Goal: Task Accomplishment & Management: Complete application form

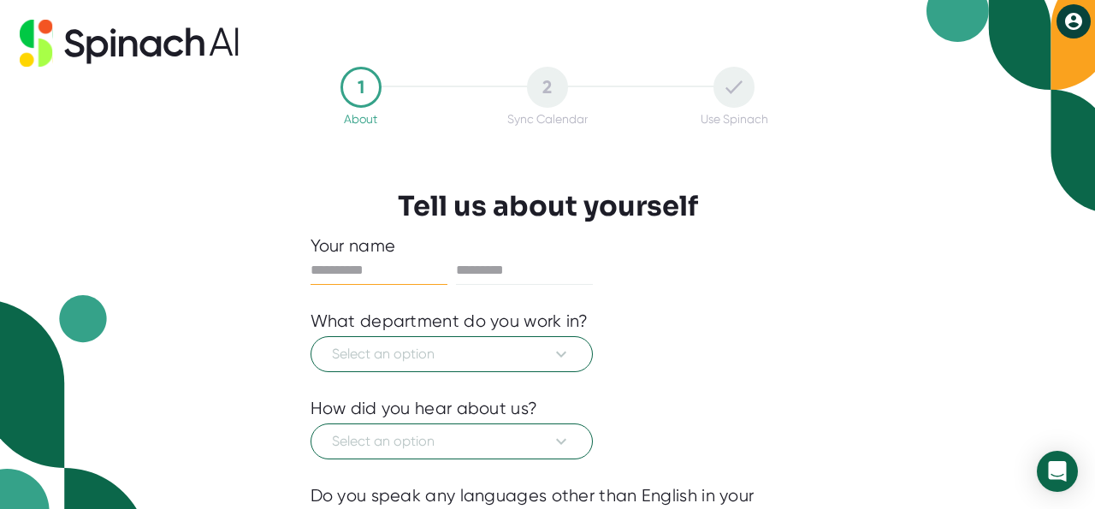
click at [337, 269] on input "text" at bounding box center [378, 270] width 137 height 27
type input "****"
click at [485, 264] on input "text" at bounding box center [524, 270] width 137 height 27
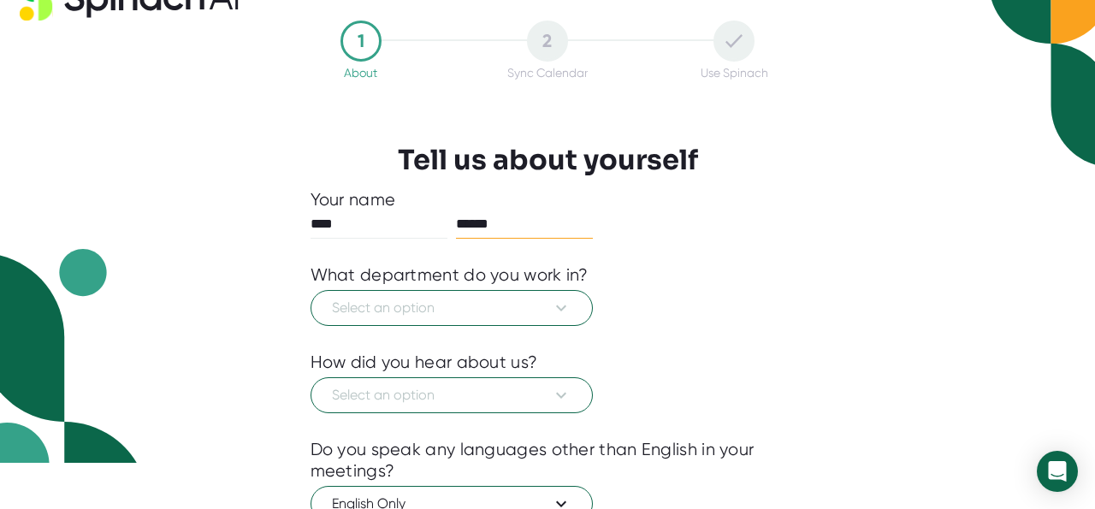
scroll to position [53, 0]
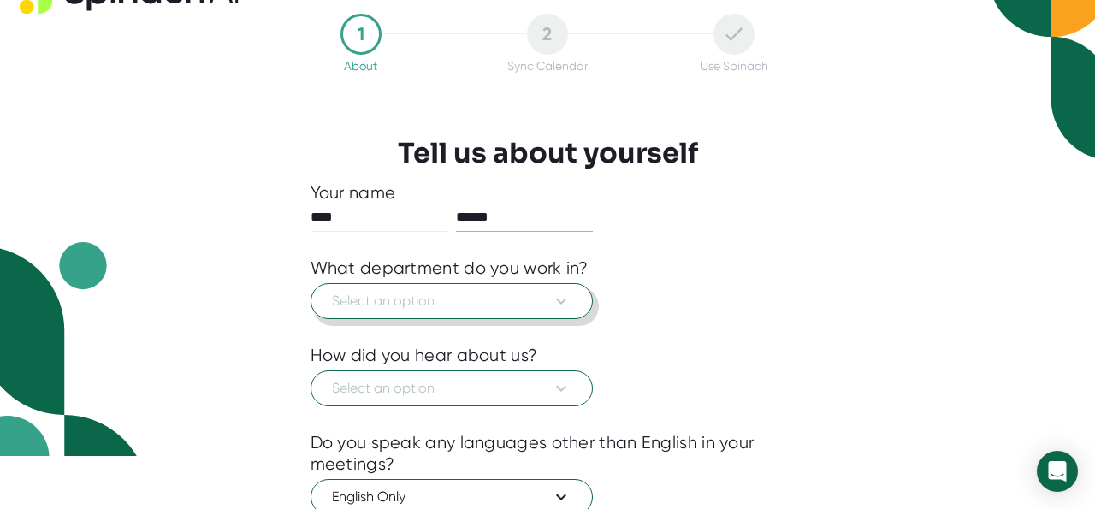
type input "******"
click at [563, 308] on icon at bounding box center [561, 301] width 21 height 21
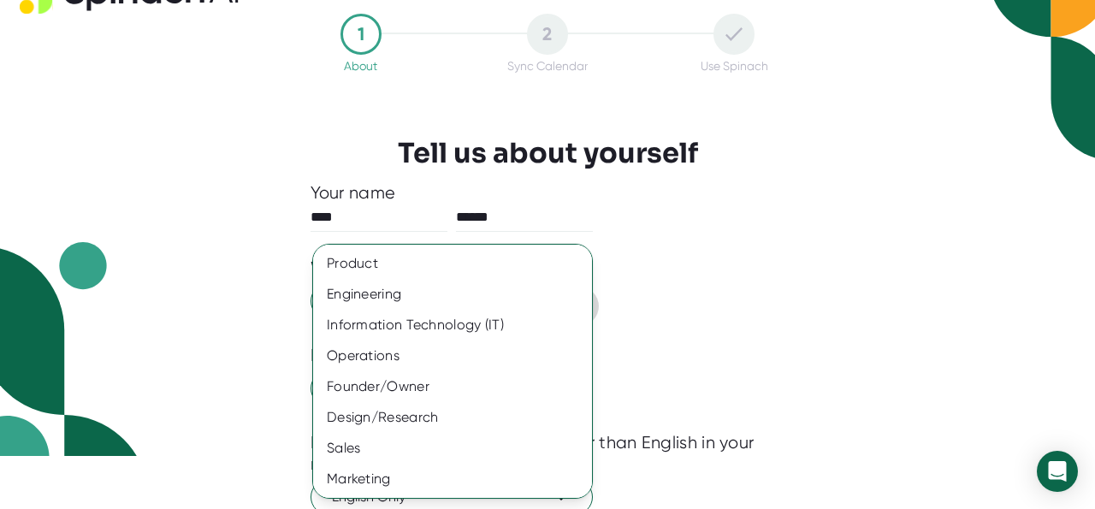
click at [587, 208] on div at bounding box center [547, 254] width 1095 height 509
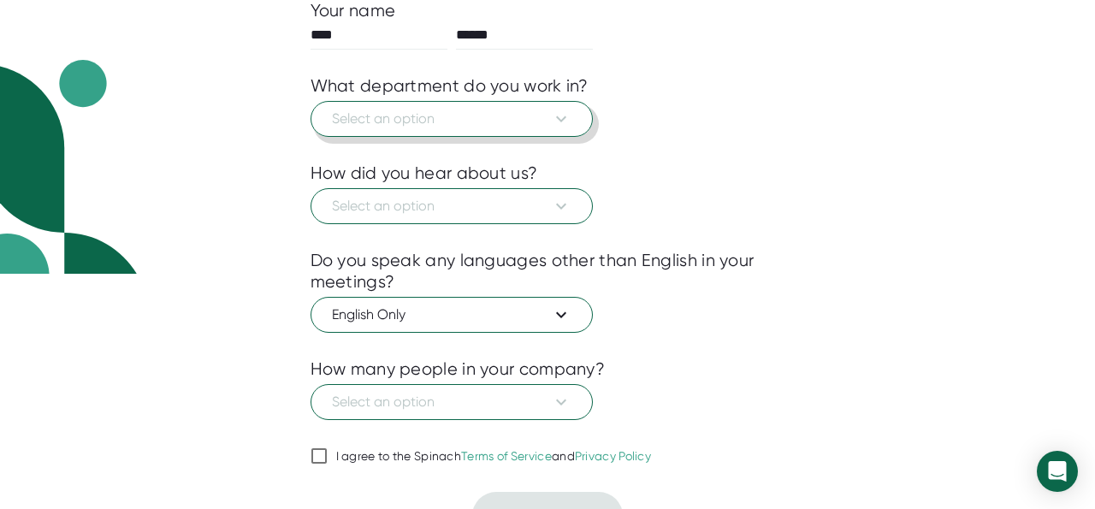
scroll to position [267, 0]
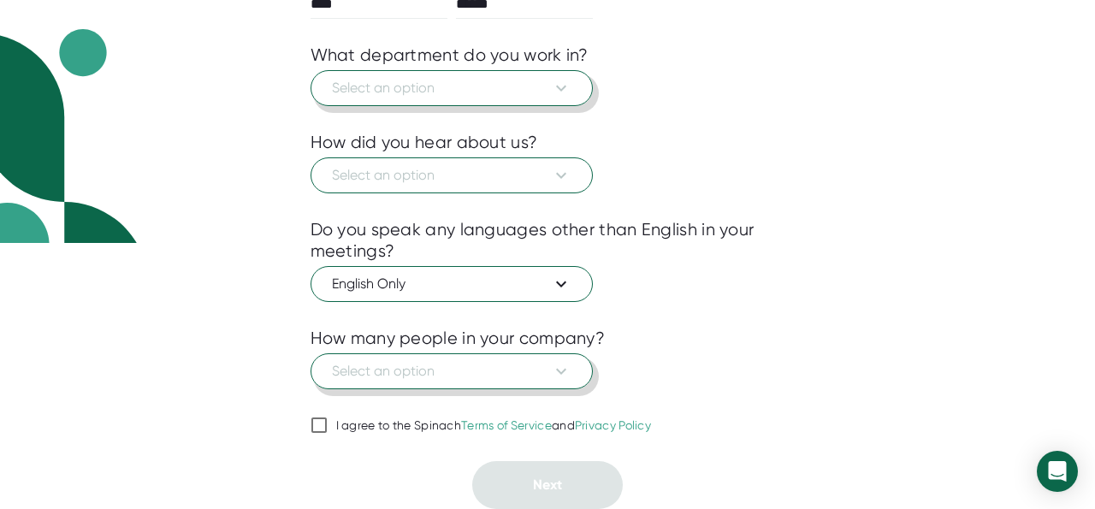
click at [566, 377] on icon at bounding box center [561, 371] width 21 height 21
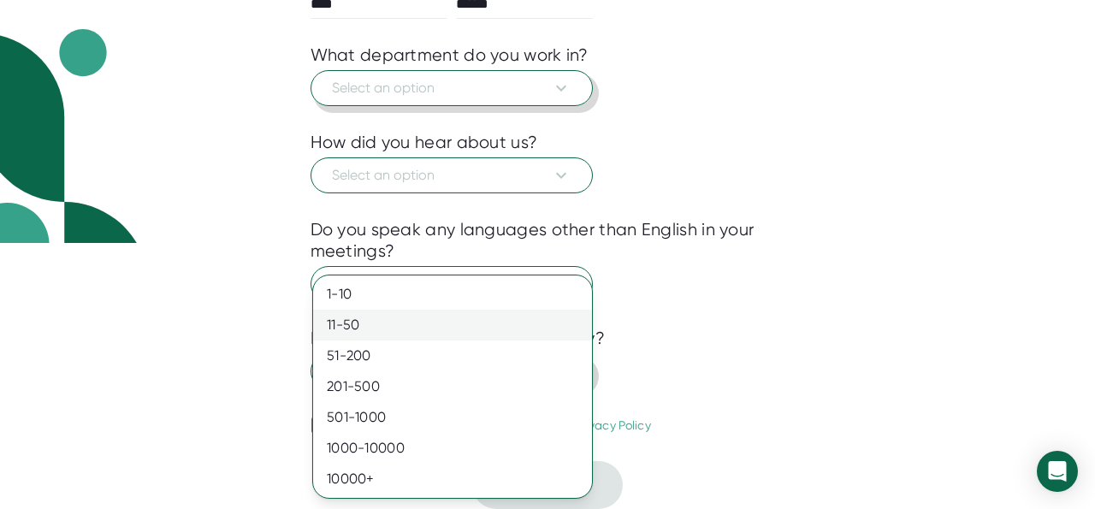
click at [531, 323] on div "11-50" at bounding box center [452, 325] width 279 height 31
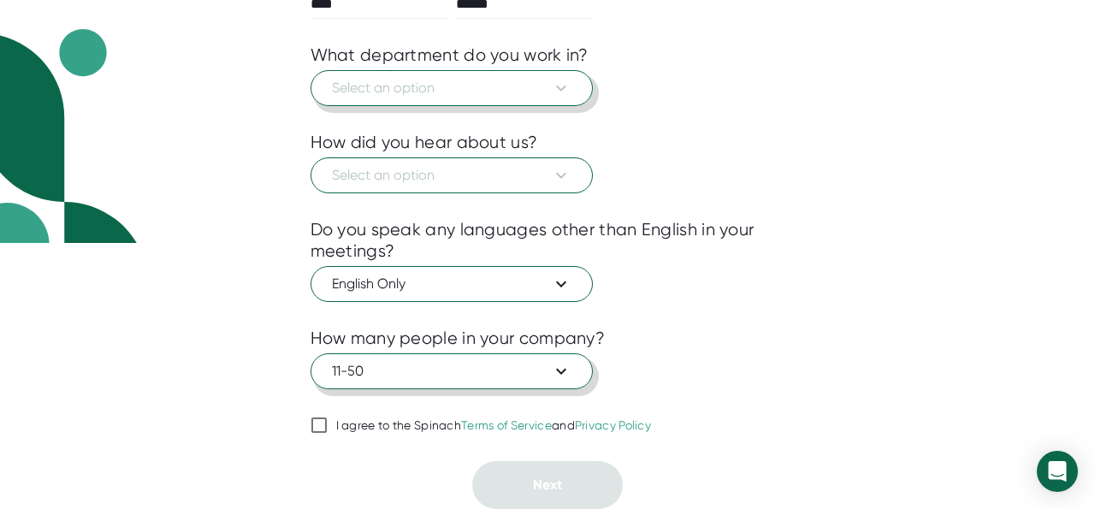
click at [558, 85] on icon at bounding box center [561, 88] width 21 height 21
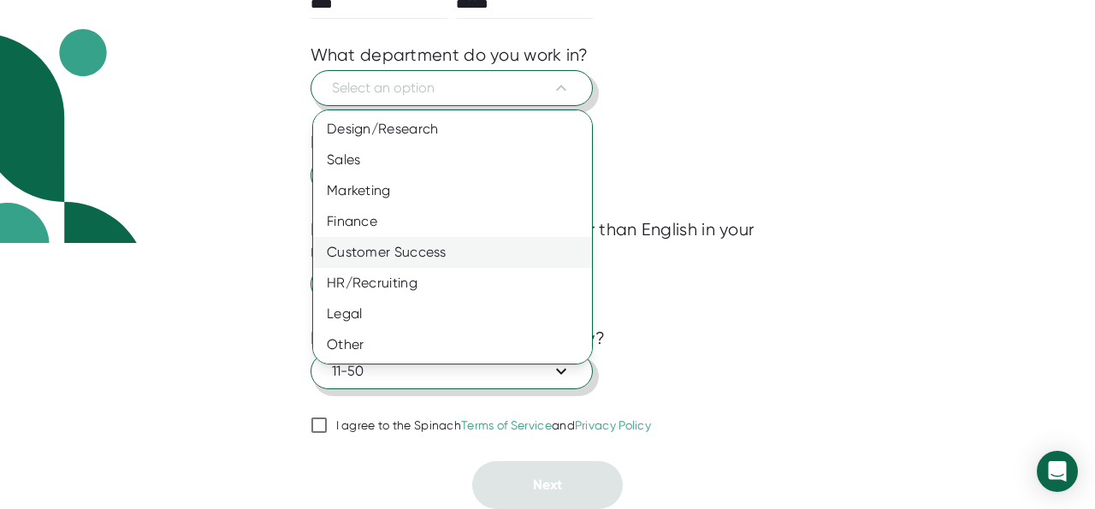
scroll to position [0, 0]
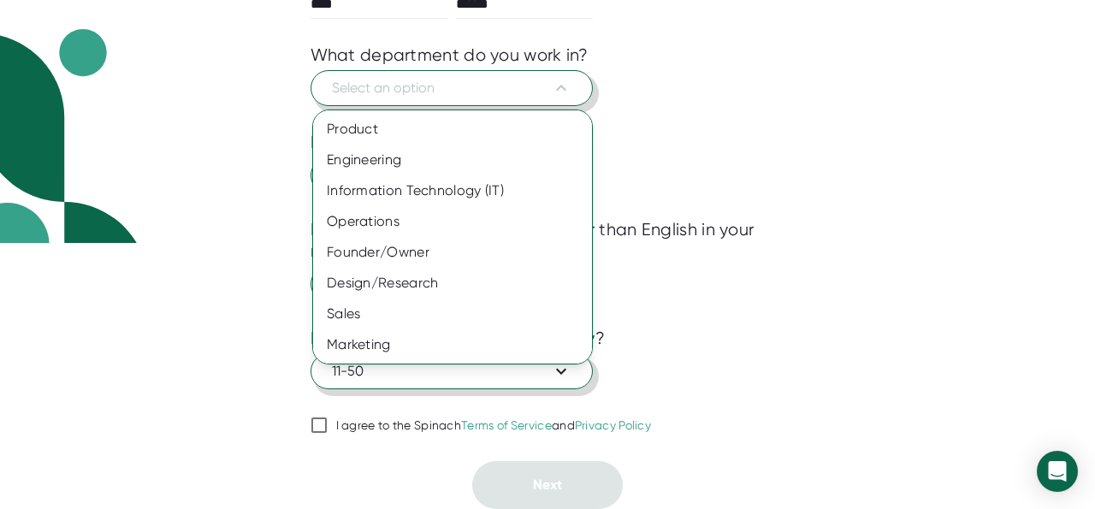
click at [735, 36] on div at bounding box center [547, 254] width 1095 height 509
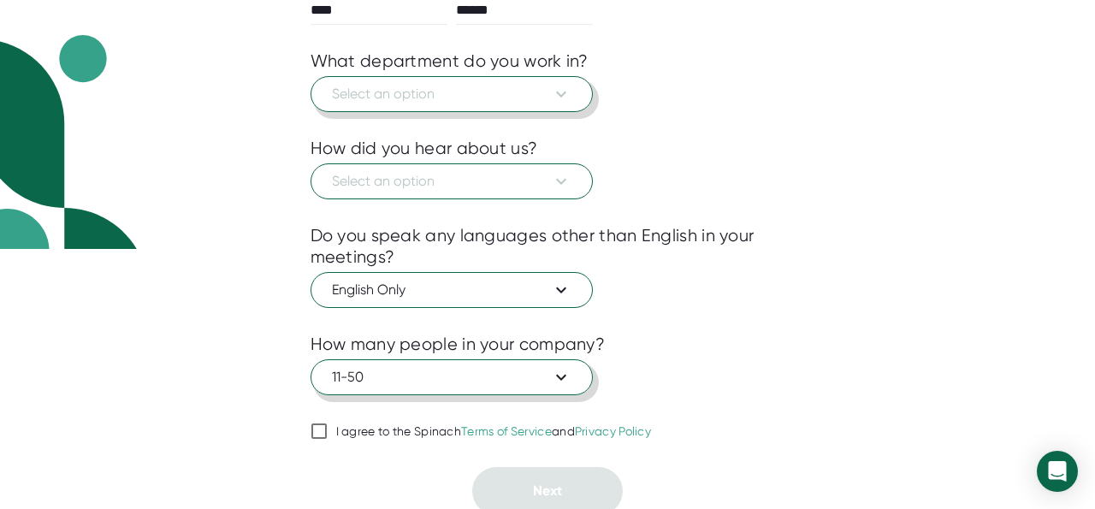
scroll to position [203, 0]
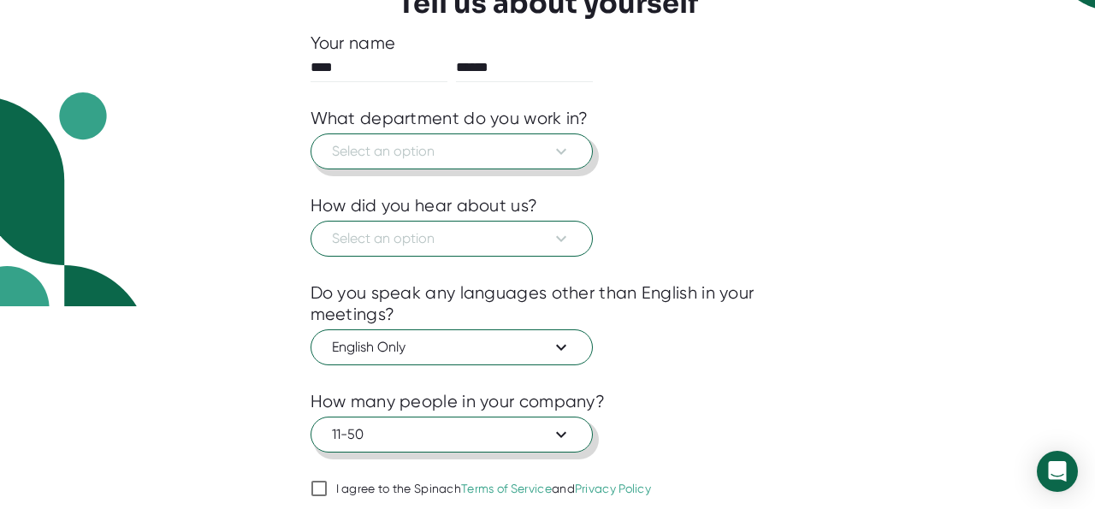
click at [545, 157] on span "Select an option" at bounding box center [451, 151] width 239 height 21
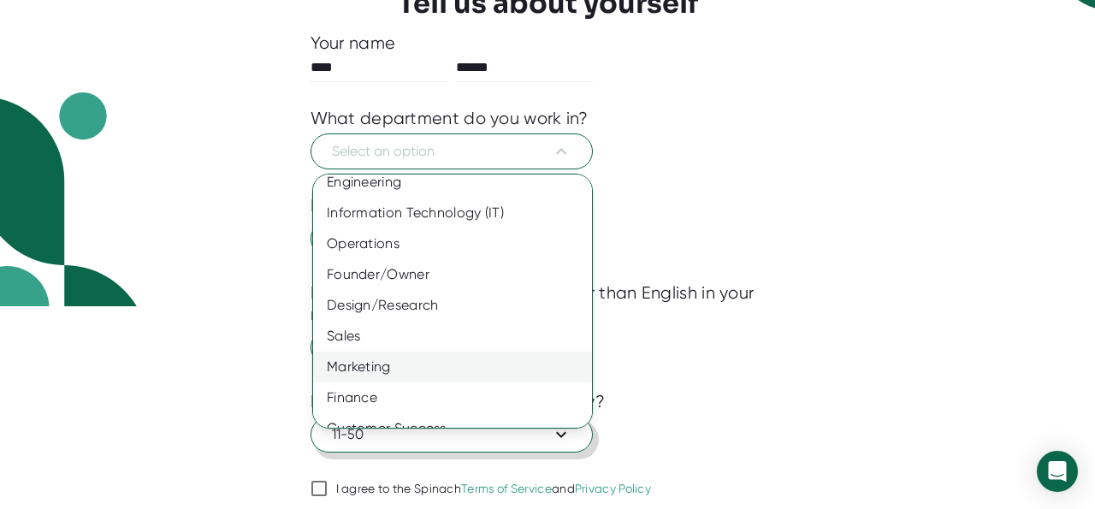
scroll to position [0, 0]
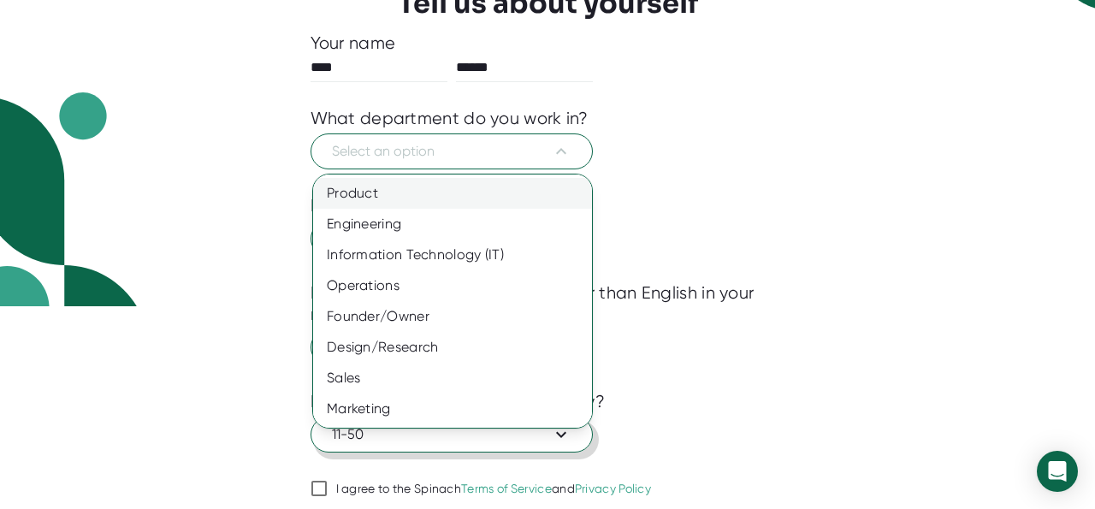
click at [467, 194] on div "Product" at bounding box center [452, 193] width 279 height 31
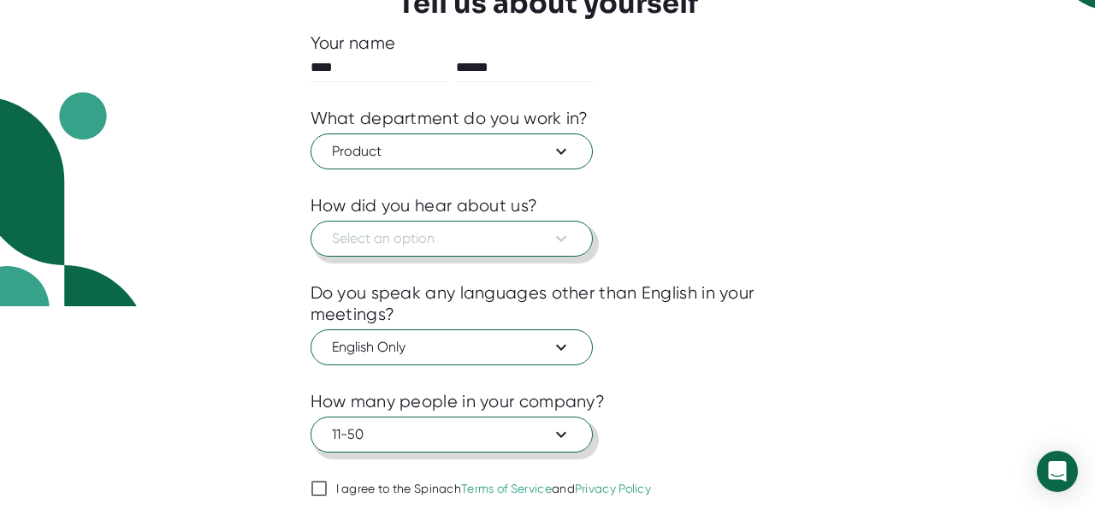
click at [492, 231] on span "Select an option" at bounding box center [451, 238] width 239 height 21
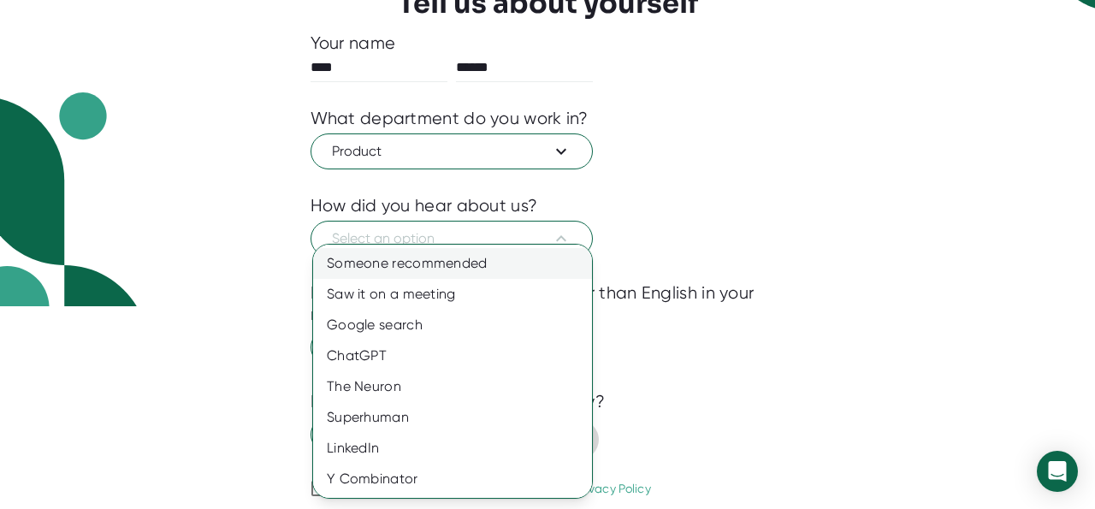
click at [468, 263] on div "Someone recommended" at bounding box center [452, 263] width 279 height 31
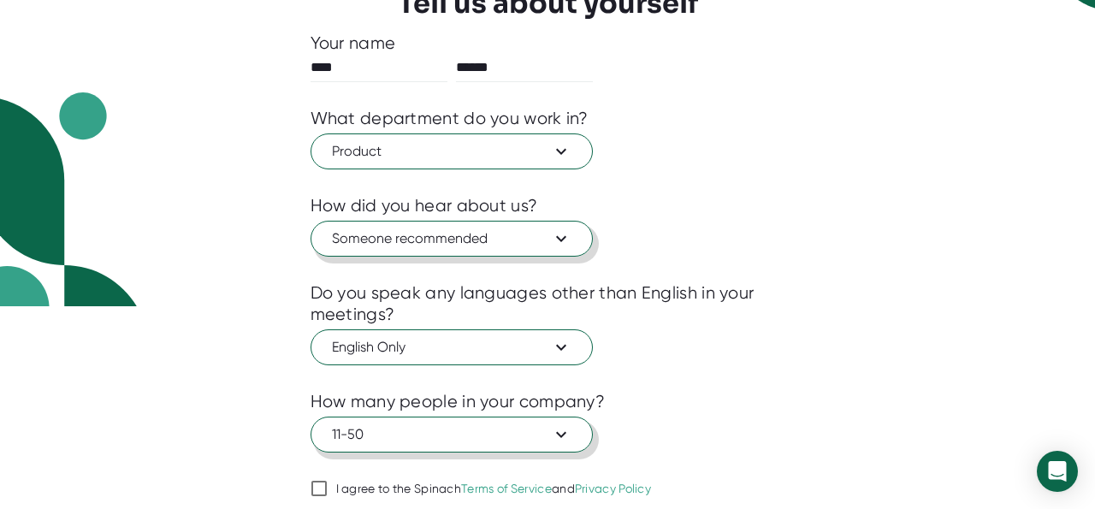
scroll to position [267, 0]
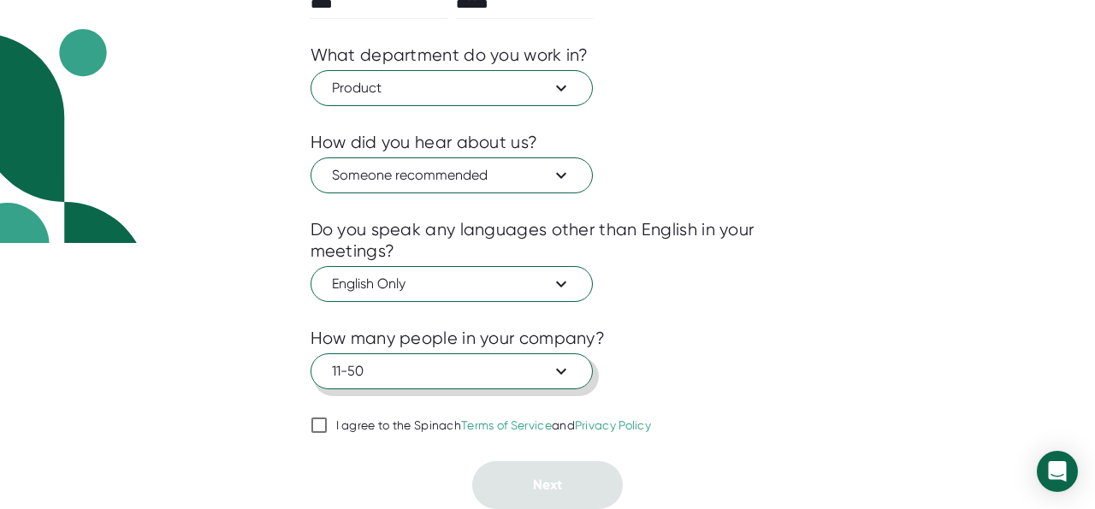
click at [317, 421] on input "I agree to the Spinach Terms of Service and Privacy Policy" at bounding box center [318, 425] width 17 height 21
checkbox input "true"
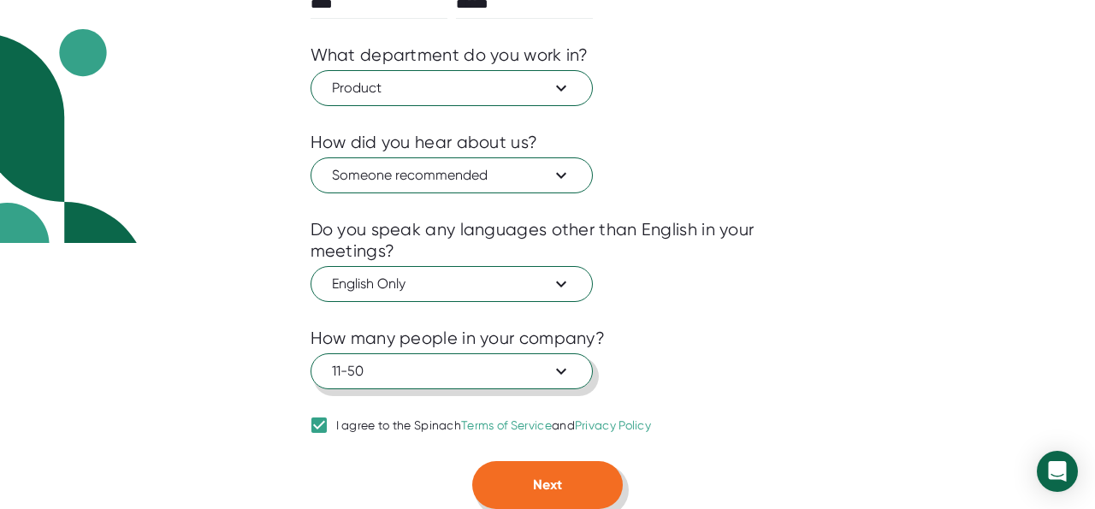
click at [525, 470] on button "Next" at bounding box center [547, 485] width 150 height 48
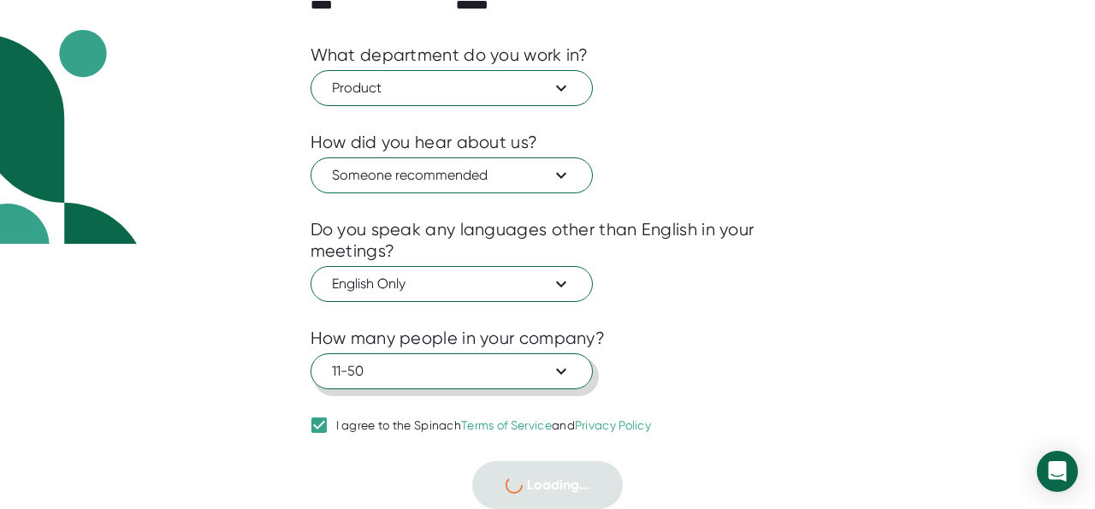
scroll to position [0, 0]
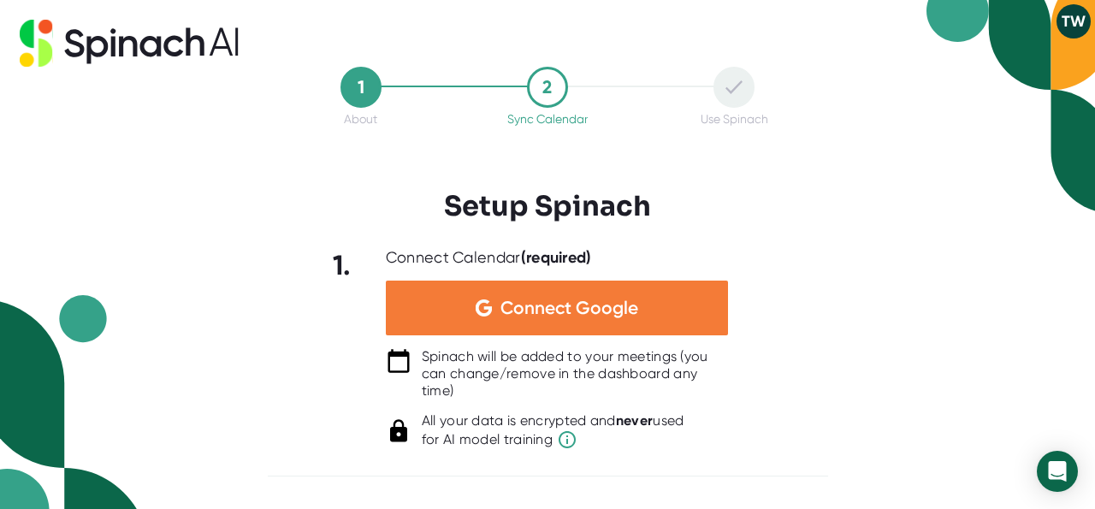
click at [531, 296] on div "Connect Google" at bounding box center [557, 307] width 342 height 55
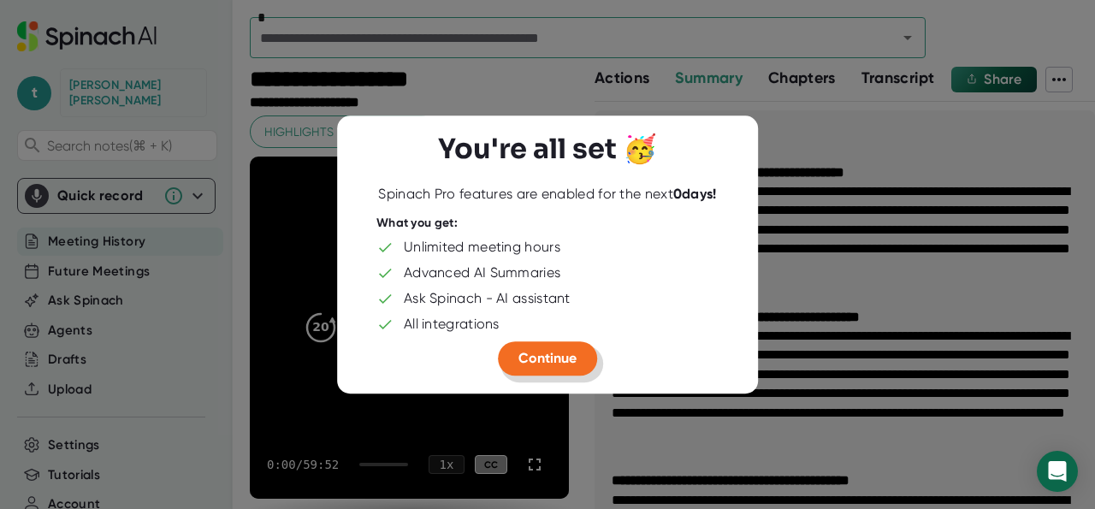
click at [572, 357] on span "Continue" at bounding box center [547, 358] width 58 height 16
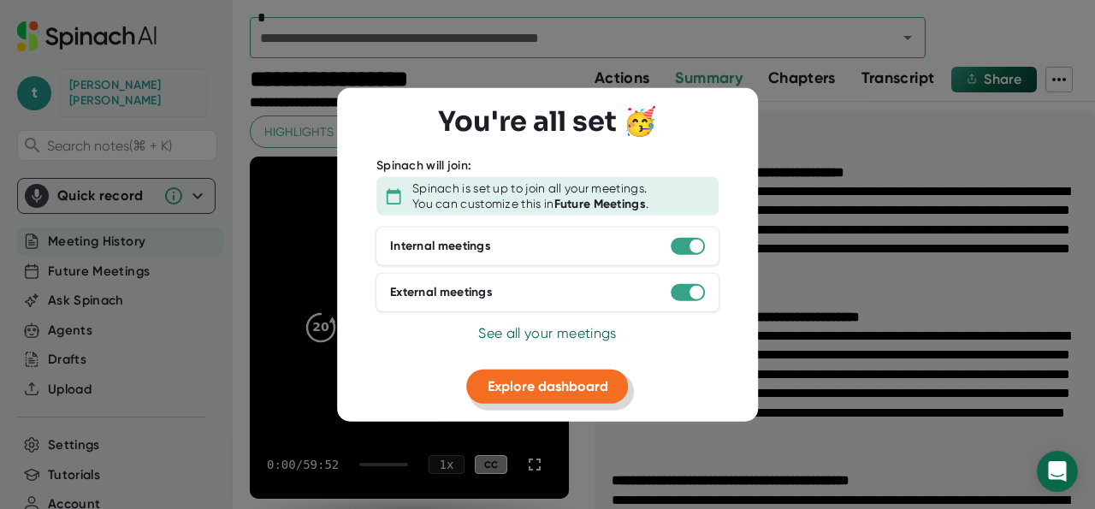
click at [569, 383] on span "Explore dashboard" at bounding box center [547, 386] width 121 height 16
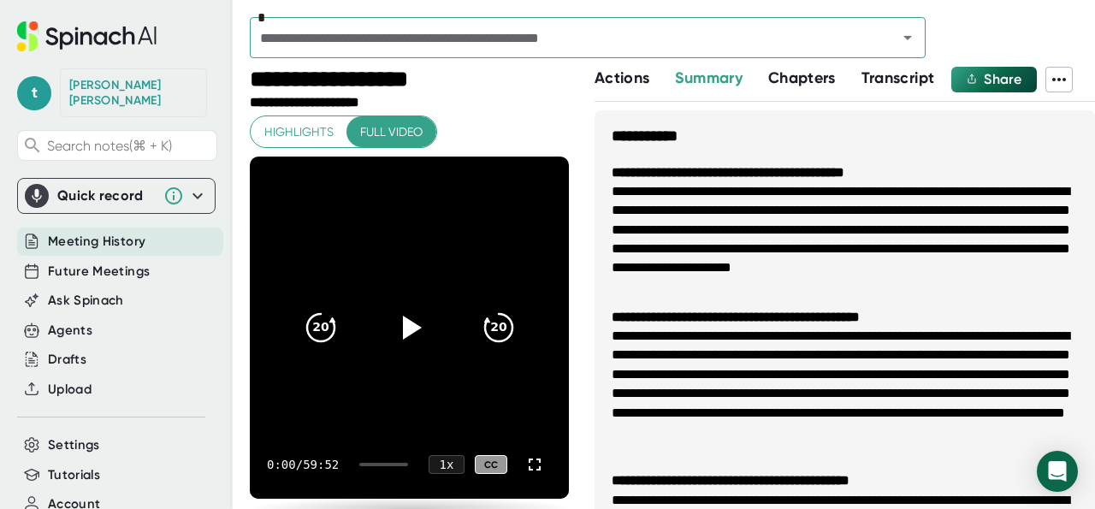
click at [109, 232] on span "Meeting History" at bounding box center [96, 242] width 97 height 20
click at [288, 139] on span "Highlights" at bounding box center [298, 131] width 69 height 21
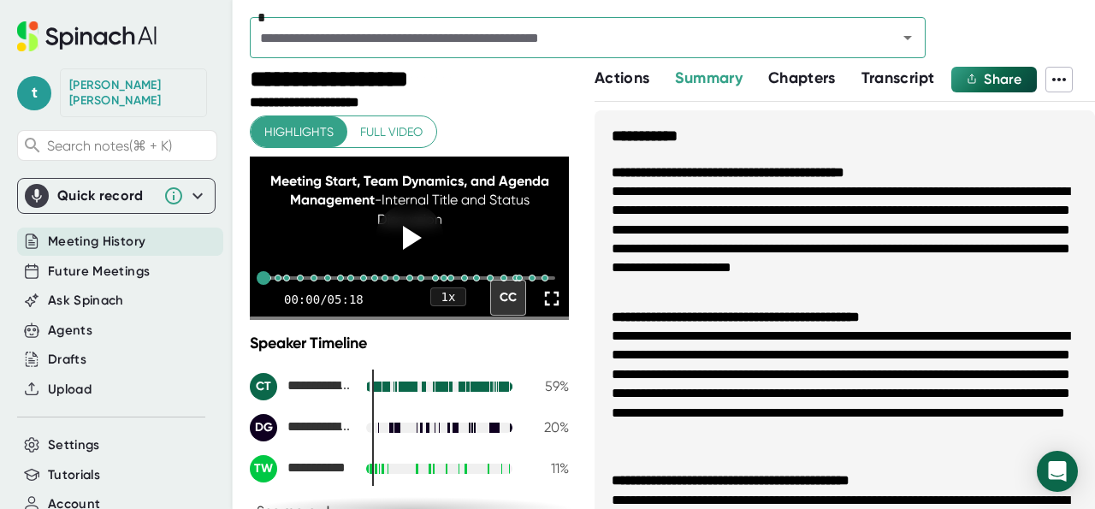
click at [629, 81] on span "Actions" at bounding box center [621, 77] width 55 height 19
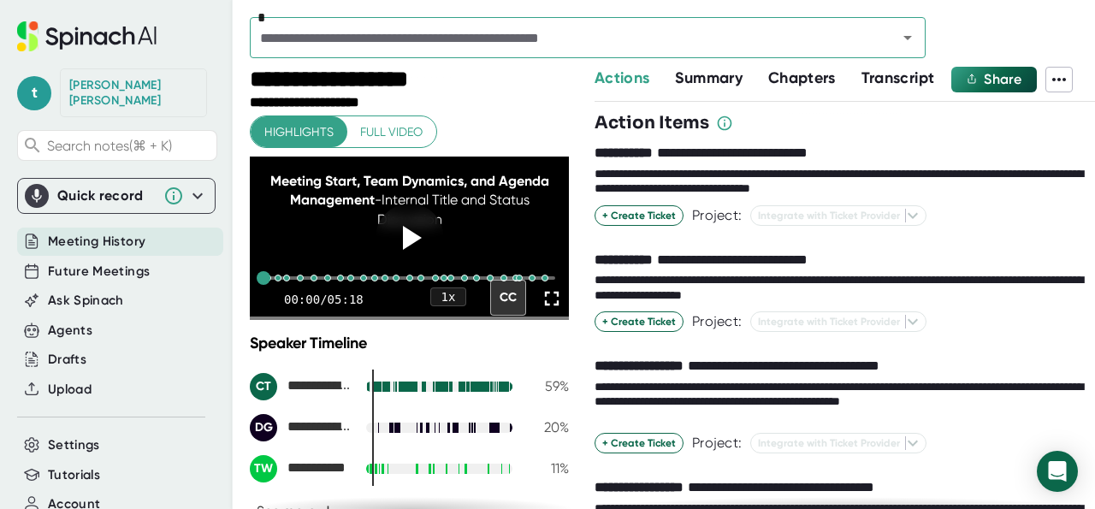
click at [726, 76] on span "Summary" at bounding box center [708, 77] width 67 height 19
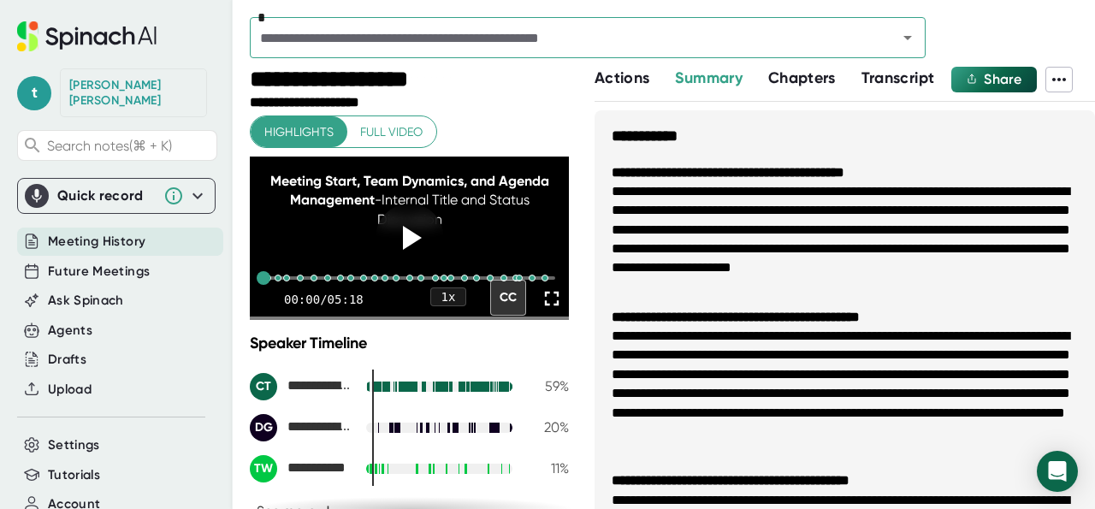
click at [824, 83] on span "Chapters" at bounding box center [802, 77] width 68 height 19
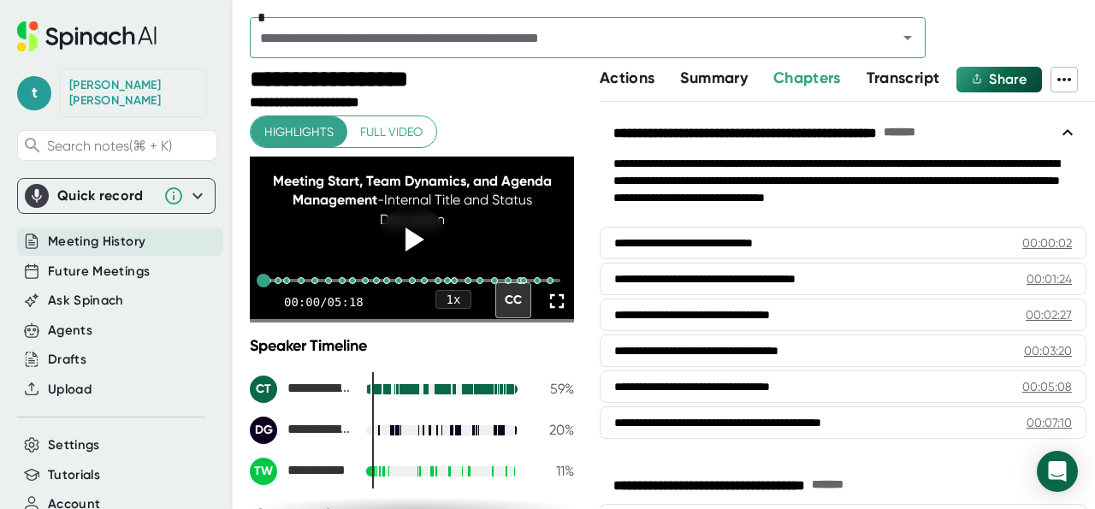
click at [141, 232] on span "Meeting History" at bounding box center [96, 242] width 97 height 20
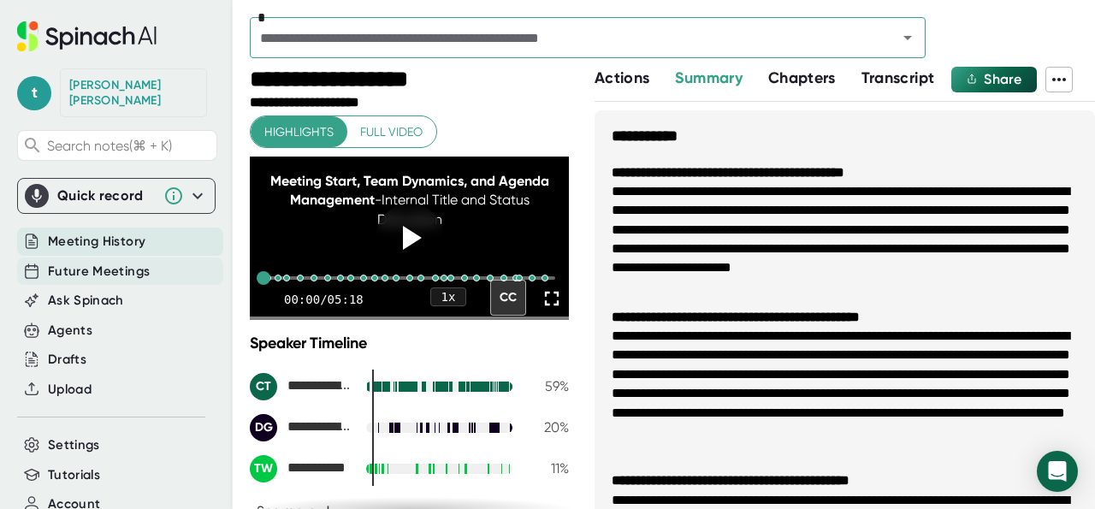
click at [134, 262] on span "Future Meetings" at bounding box center [99, 272] width 102 height 20
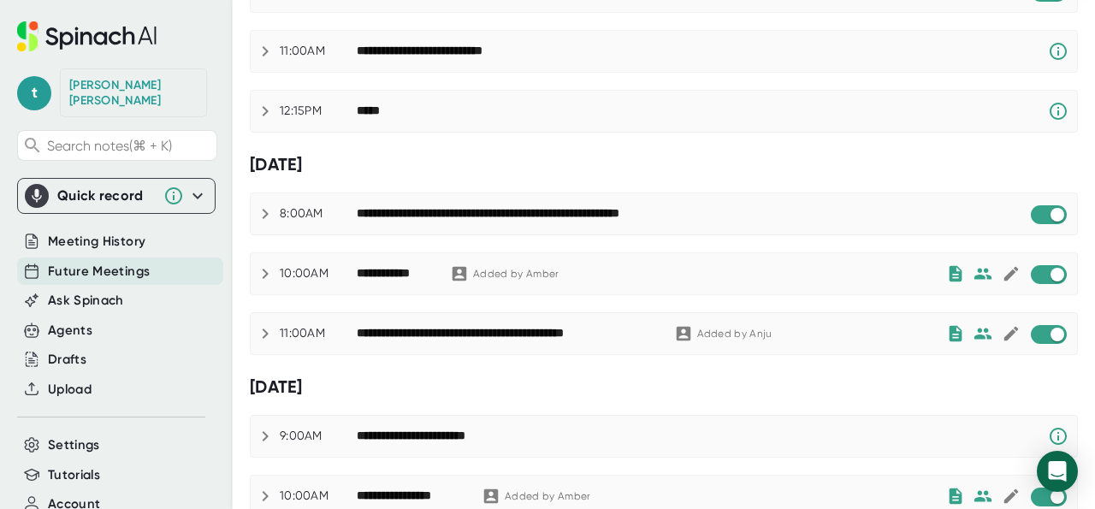
scroll to position [574, 0]
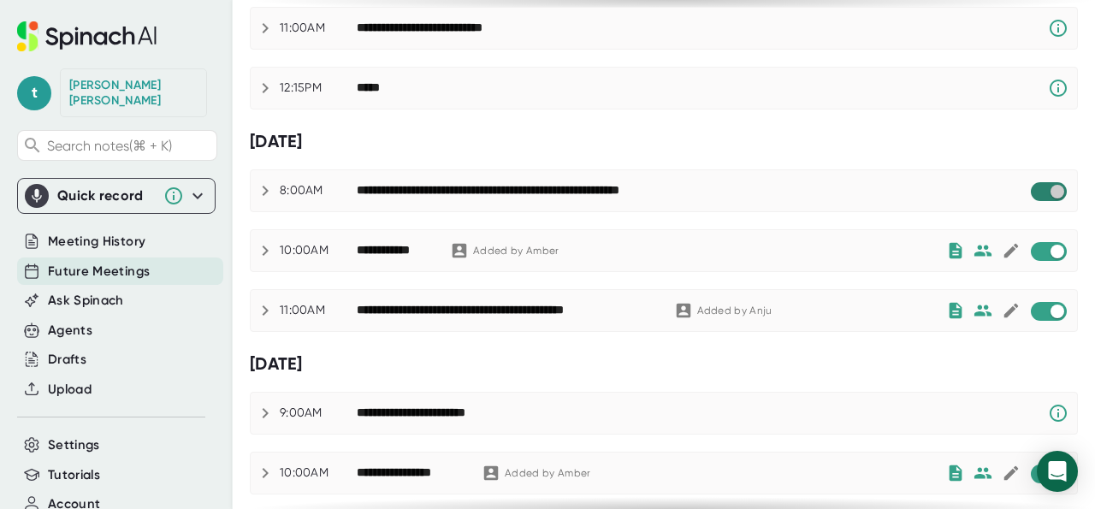
click at [1045, 192] on input "checkbox" at bounding box center [1056, 191] width 49 height 15
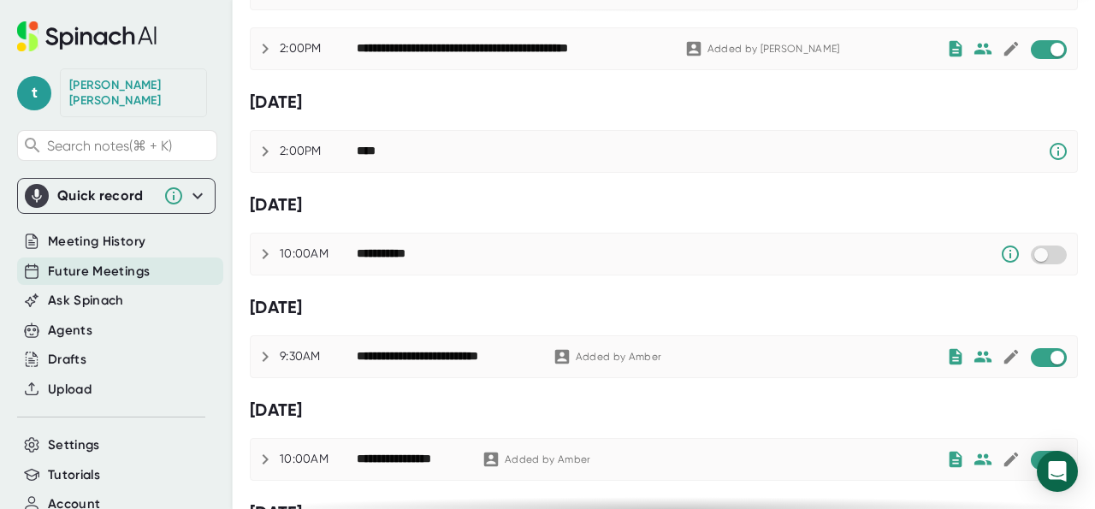
scroll to position [1187, 0]
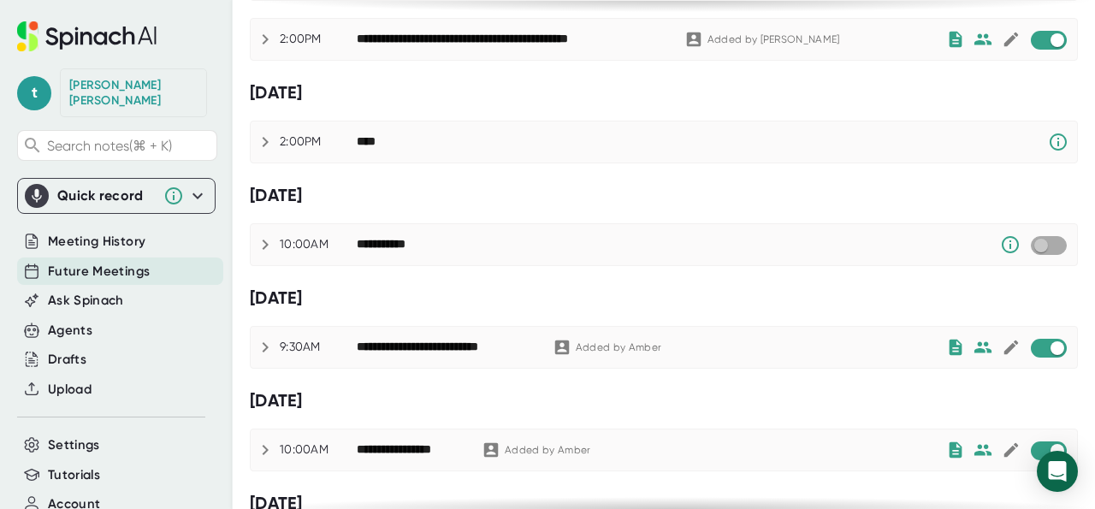
click at [1048, 244] on input "checkbox" at bounding box center [1040, 245] width 49 height 15
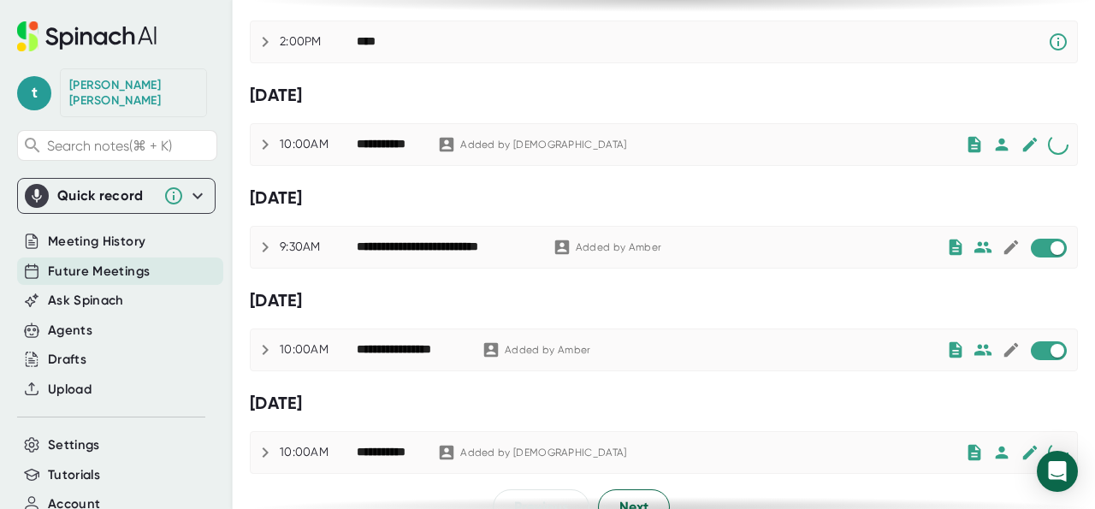
scroll to position [1316, 0]
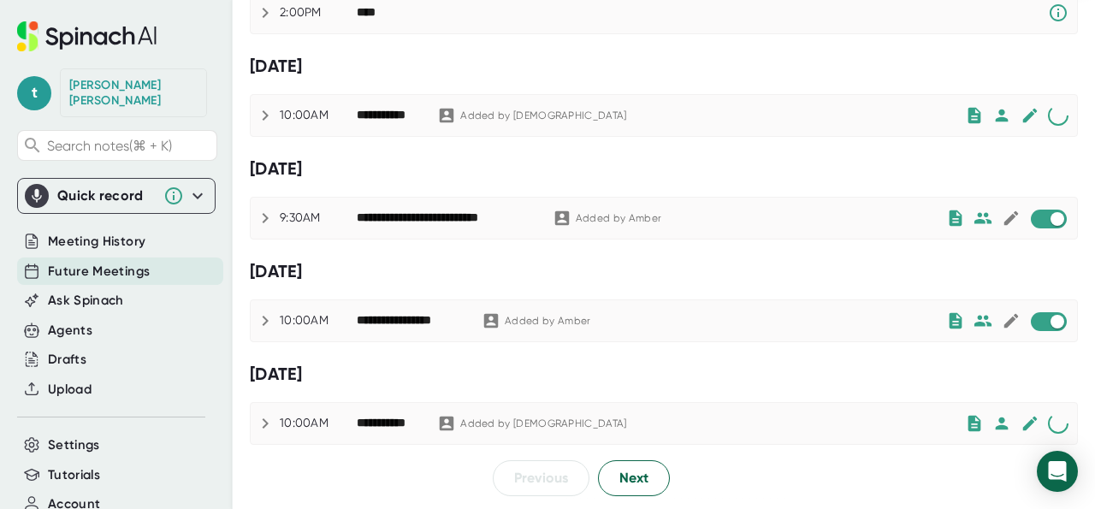
checkbox input "false"
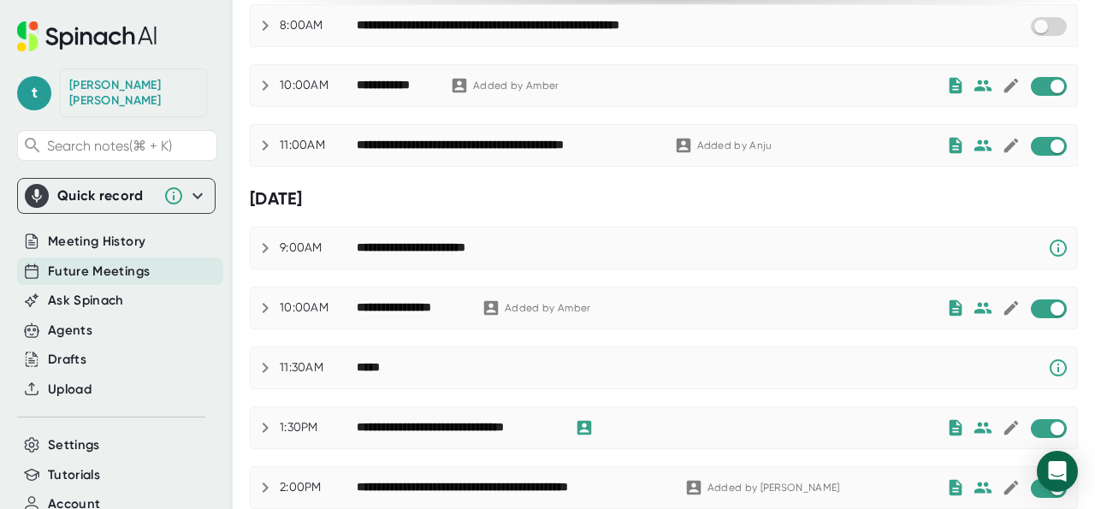
scroll to position [236, 0]
